Goal: Obtain resource: Download file/media

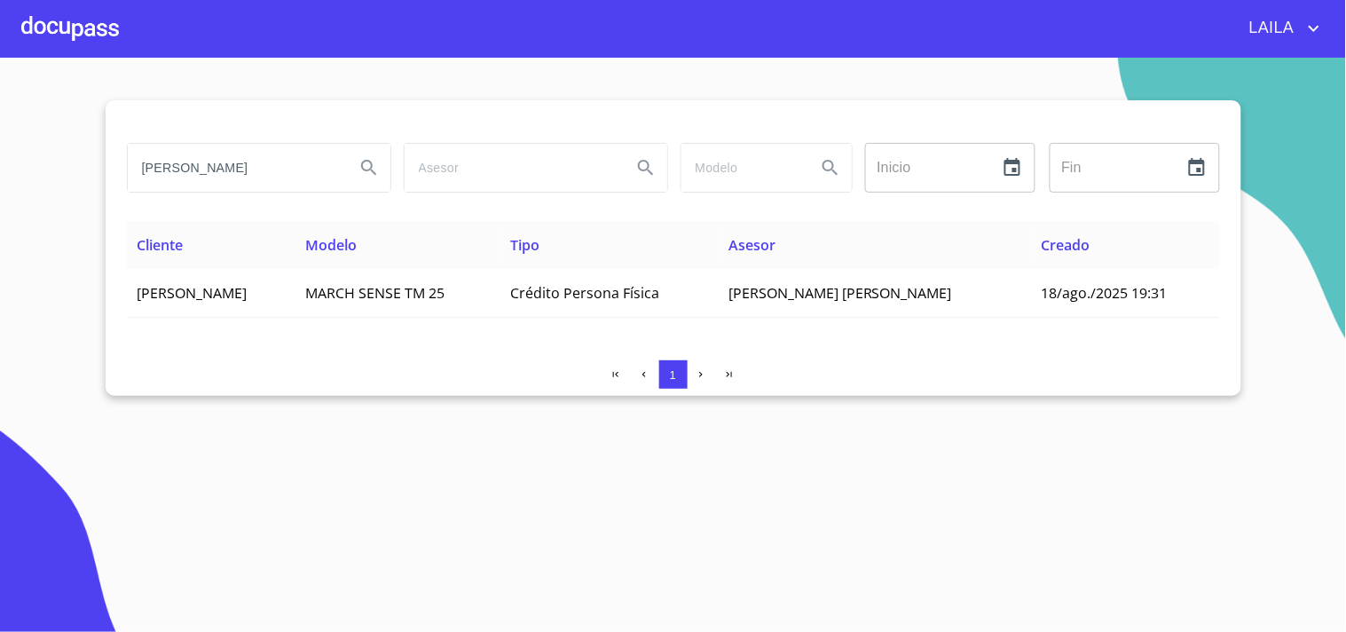
click at [233, 169] on input "MARCELA PANTOJA" at bounding box center [234, 168] width 213 height 48
type input "pf creativo"
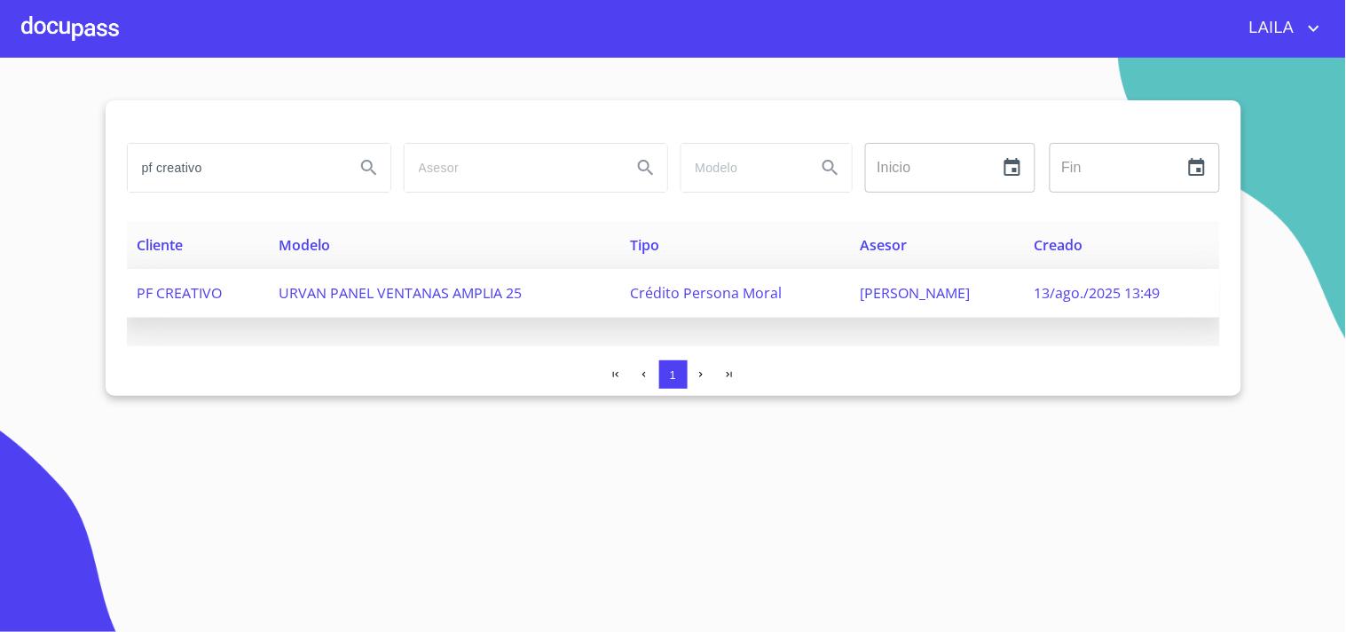
click at [338, 297] on span "URVAN PANEL VENTANAS AMPLIA 25" at bounding box center [400, 293] width 243 height 20
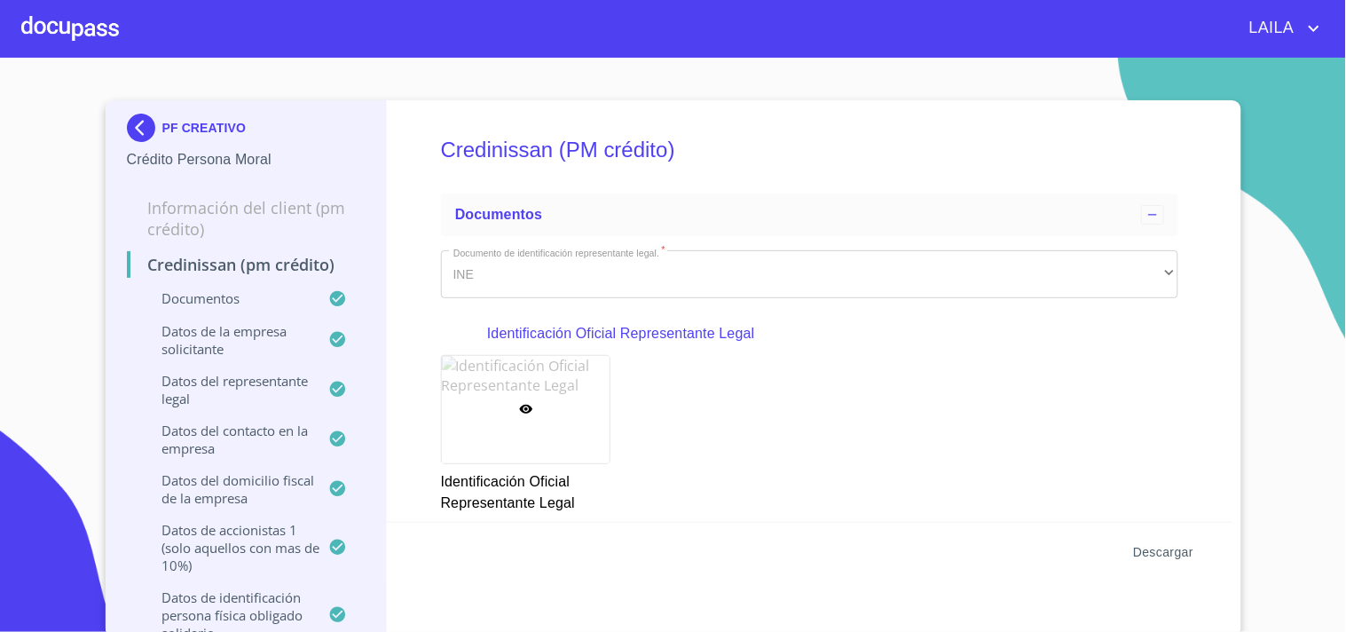
click at [1155, 554] on span "Descargar" at bounding box center [1163, 552] width 60 height 22
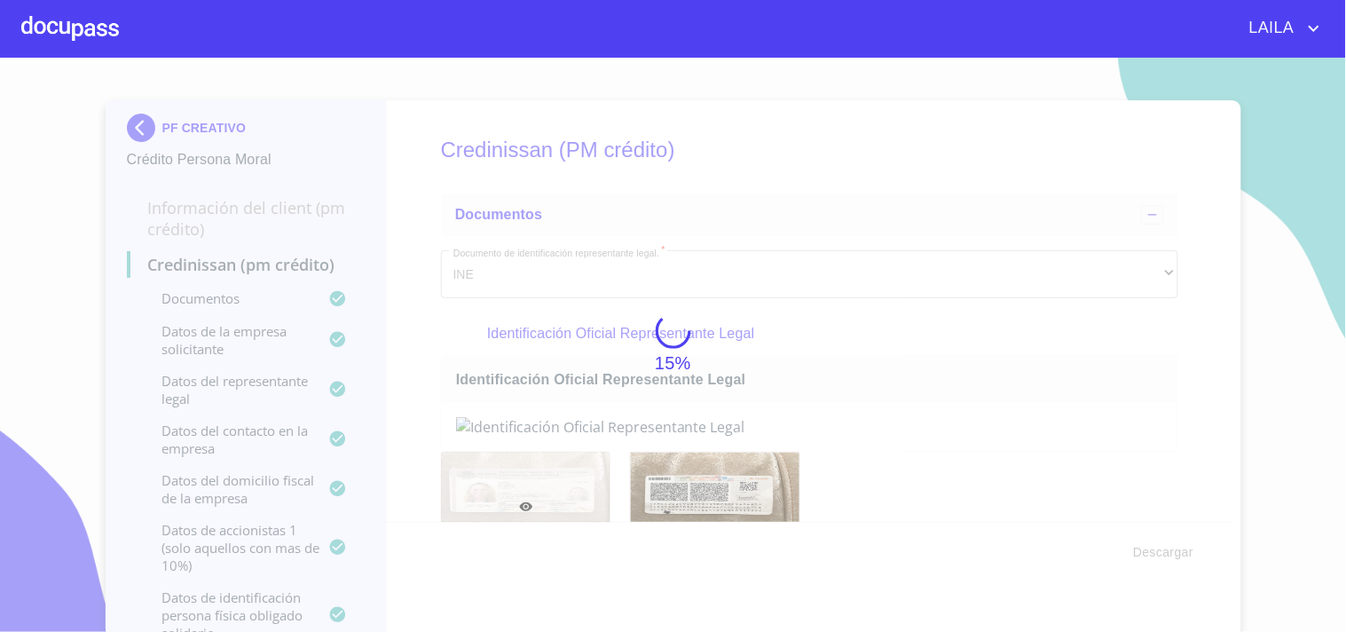
scroll to position [4, 0]
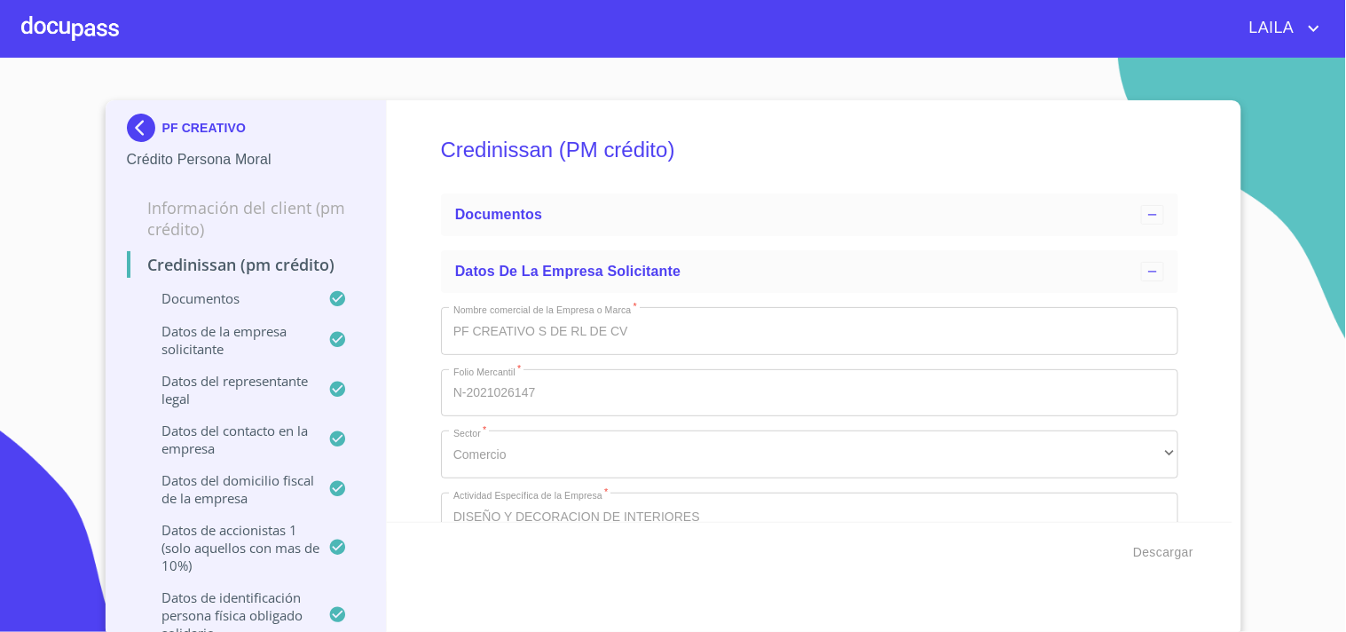
type input "3 de sep. de 2021"
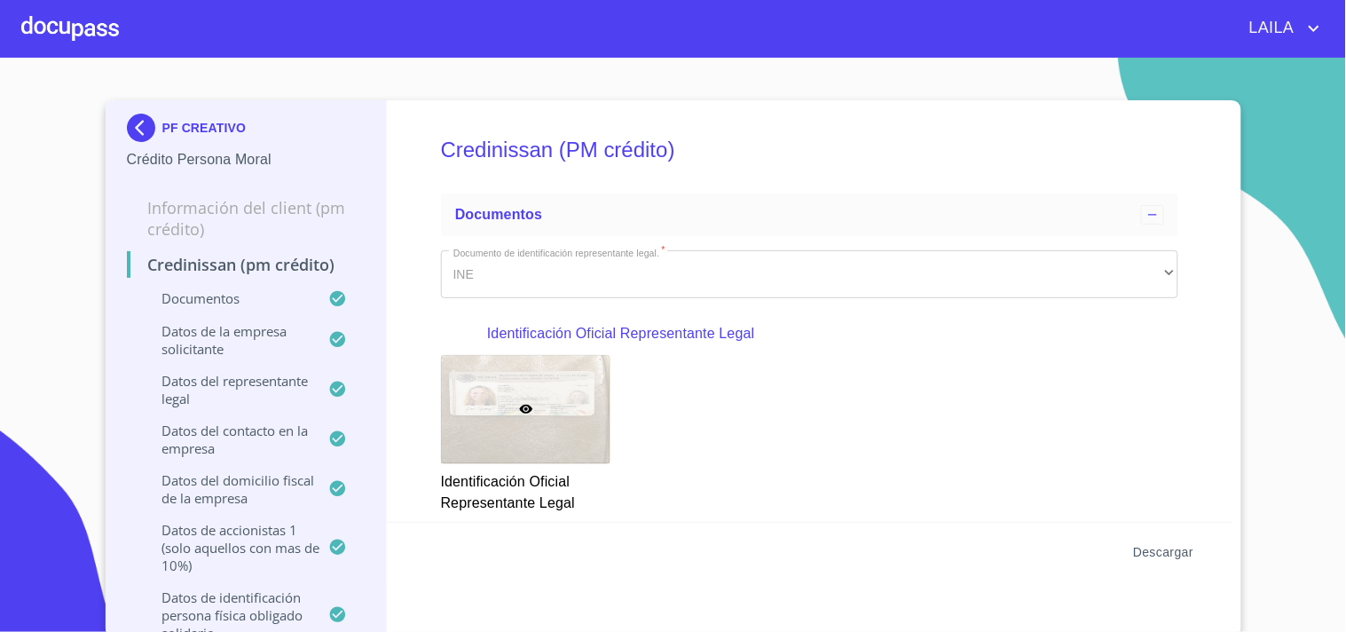
click at [1166, 543] on span "Descargar" at bounding box center [1163, 552] width 60 height 22
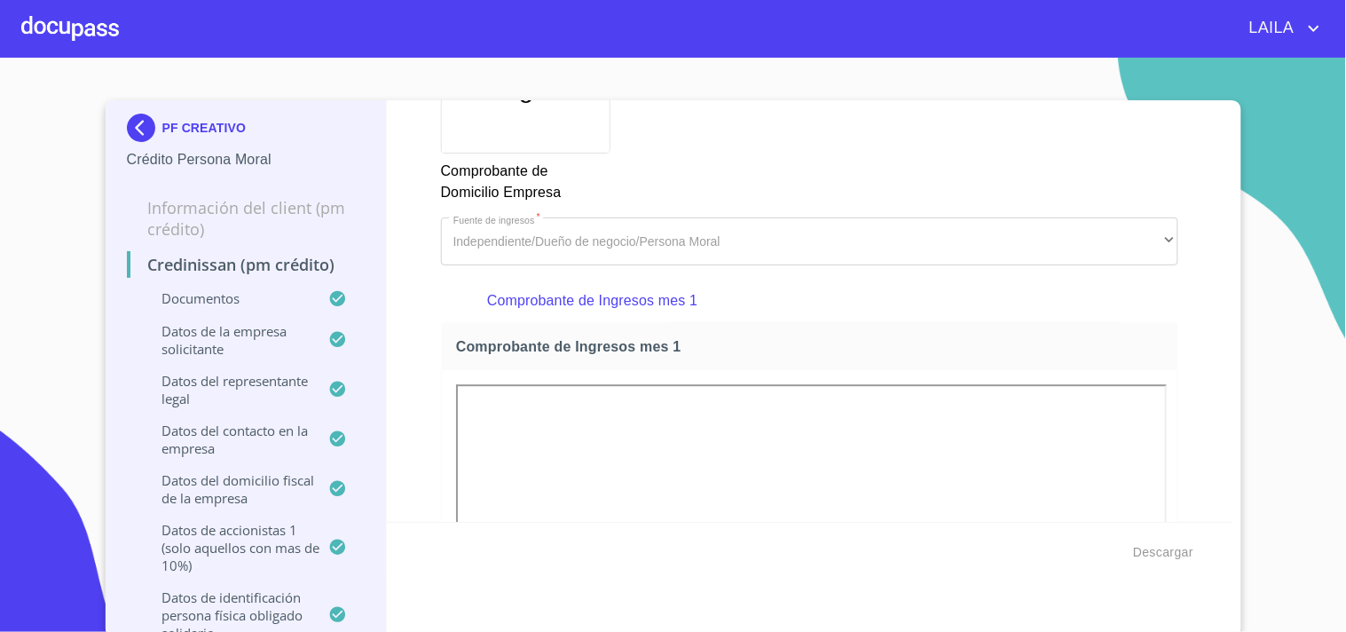
scroll to position [4, 0]
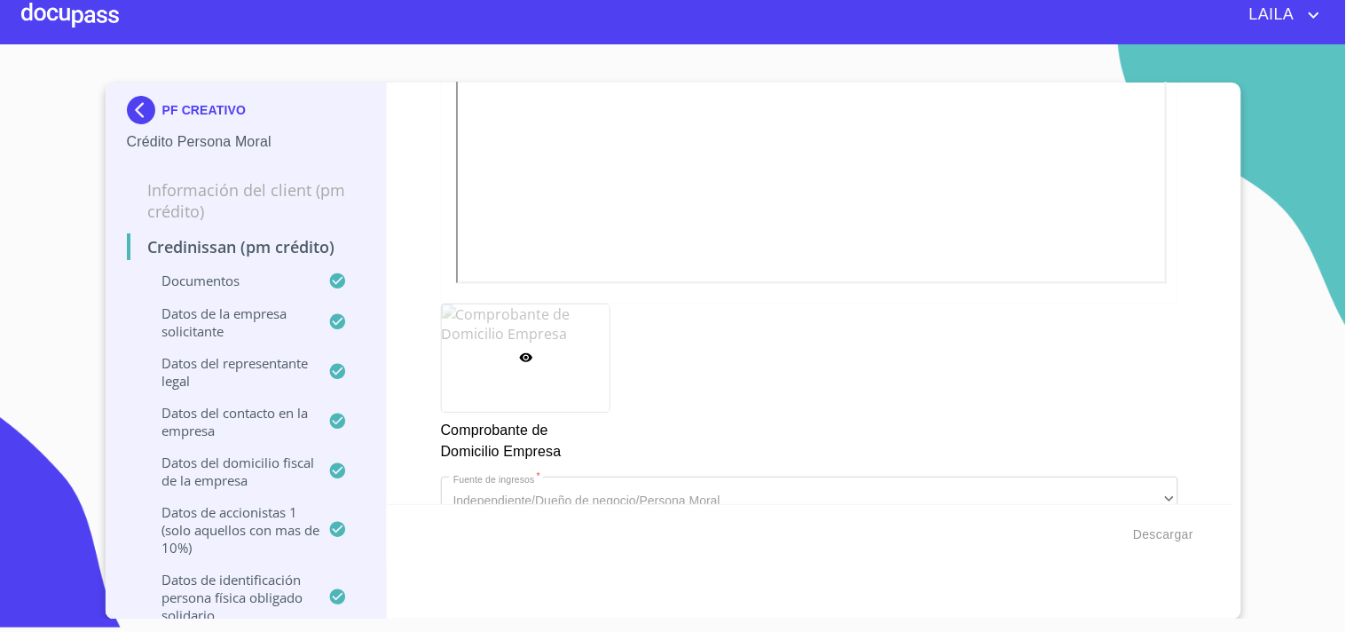
scroll to position [1198, 0]
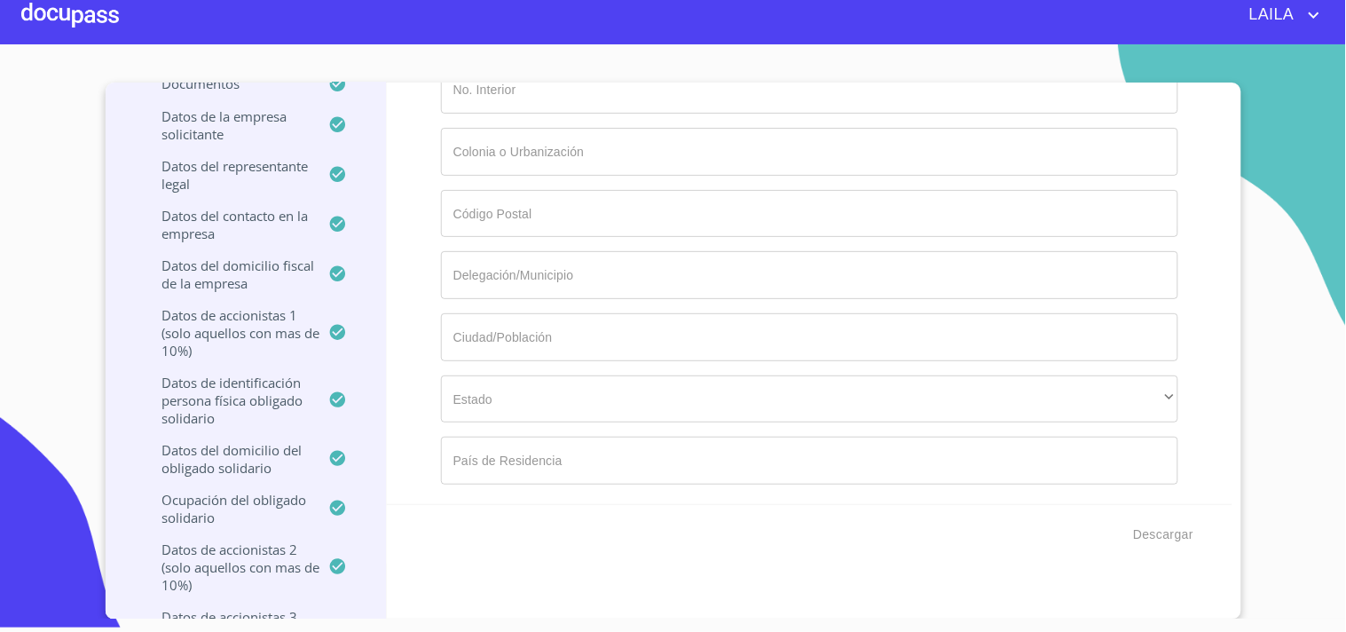
scroll to position [18624, 0]
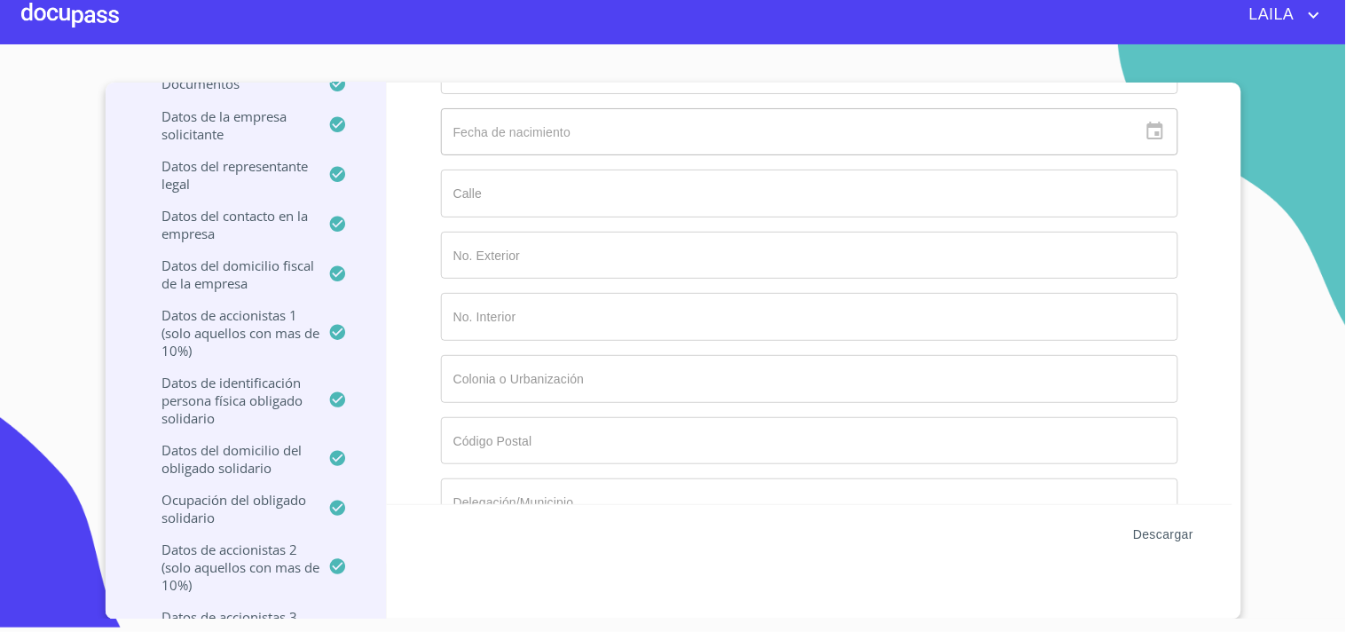
click at [1173, 533] on span "Descargar" at bounding box center [1163, 534] width 60 height 22
